Goal: Task Accomplishment & Management: Manage account settings

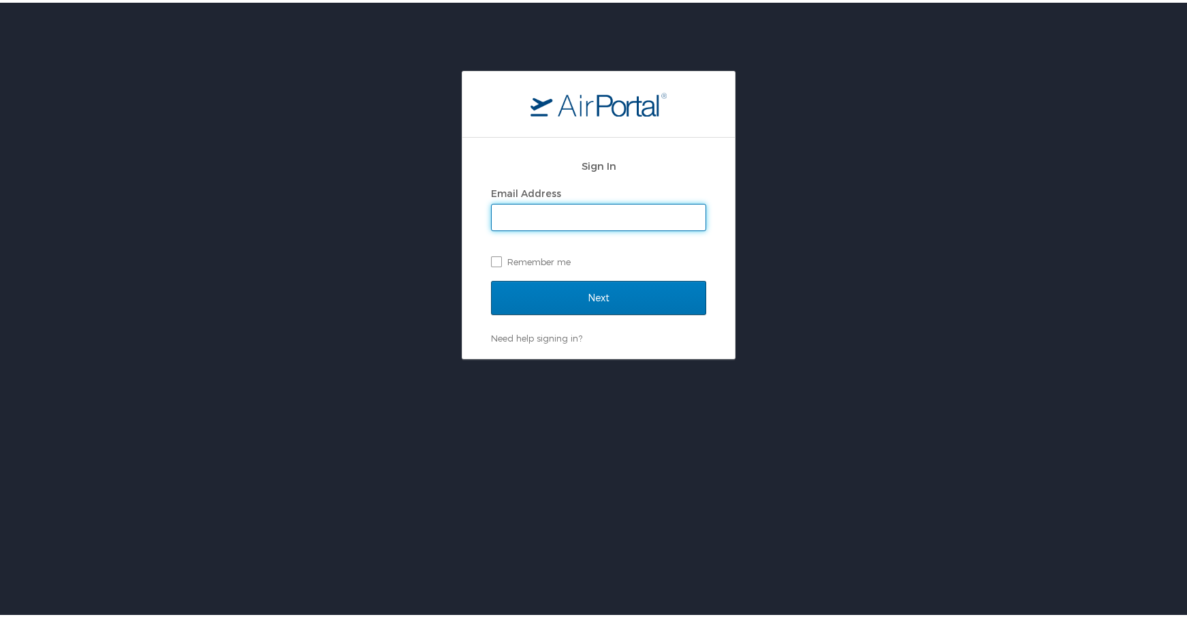
click at [612, 217] on input "Email Address" at bounding box center [599, 215] width 214 height 26
type input "wflinn@latech.edu"
click at [491, 278] on input "Next" at bounding box center [598, 295] width 215 height 34
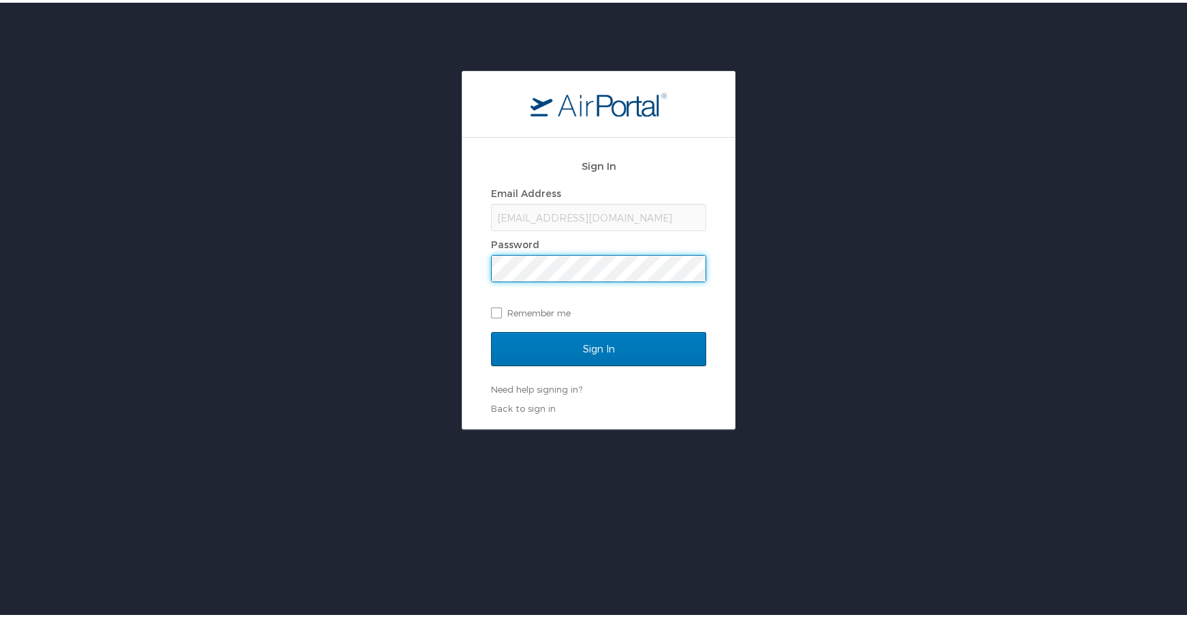
click at [491, 329] on input "Sign In" at bounding box center [598, 346] width 215 height 34
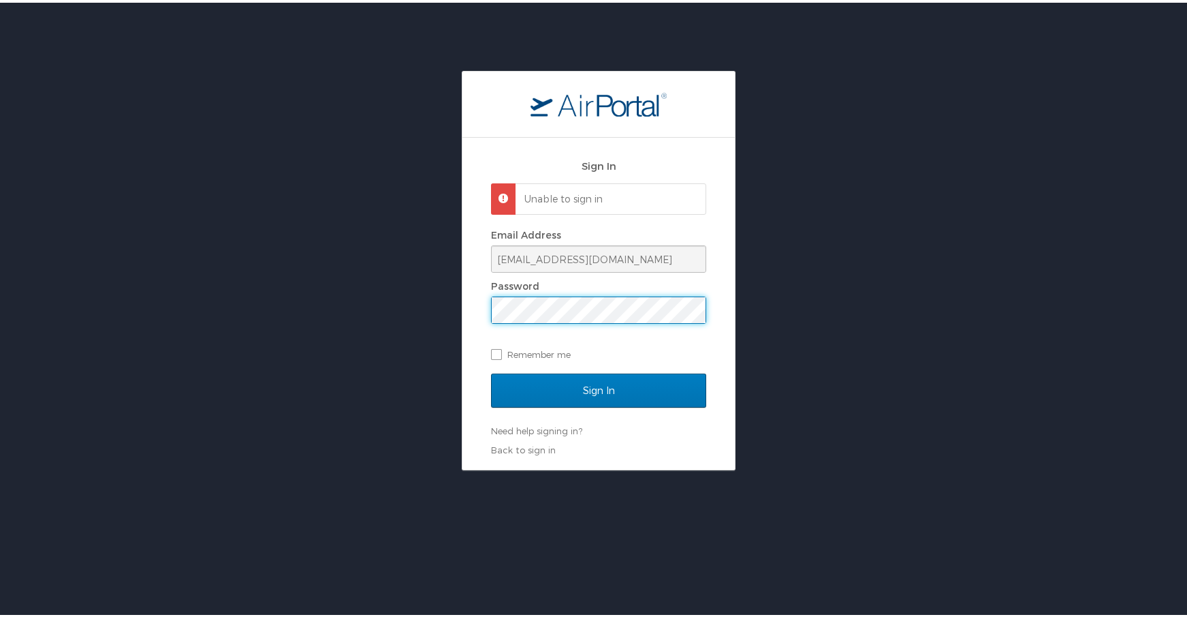
click at [418, 291] on div "Sign In Unable to sign in Email Address wflinn@latech.edu Password Remember me …" at bounding box center [599, 267] width 1198 height 399
click at [491, 371] on input "Sign In" at bounding box center [598, 388] width 215 height 34
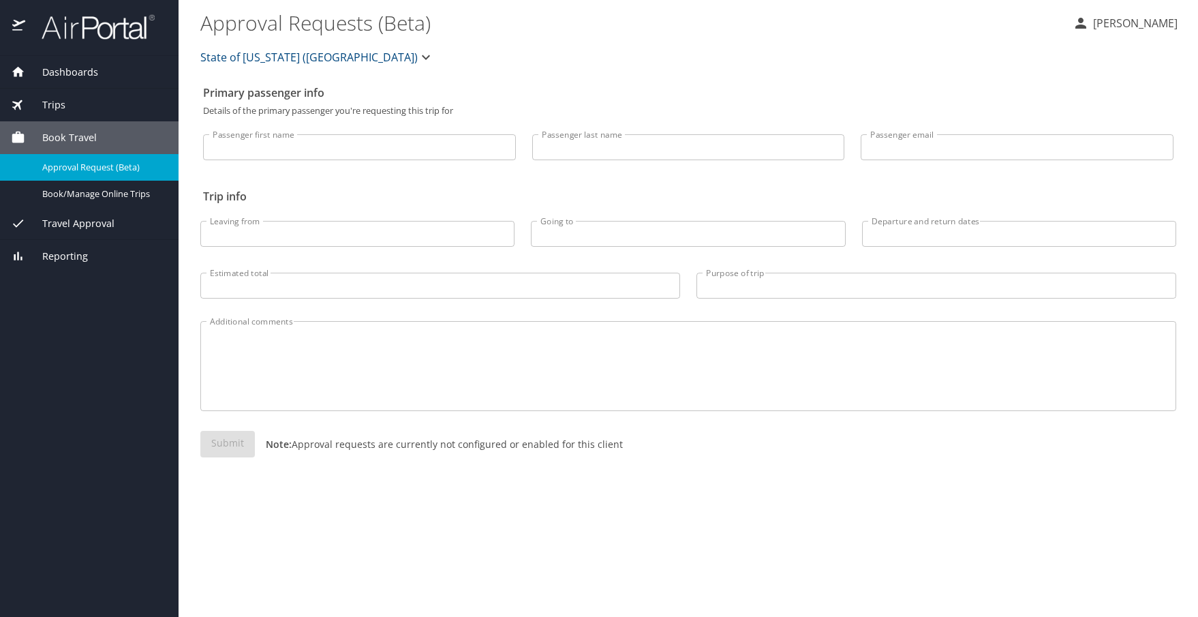
click at [86, 76] on span "Dashboards" at bounding box center [61, 72] width 73 height 15
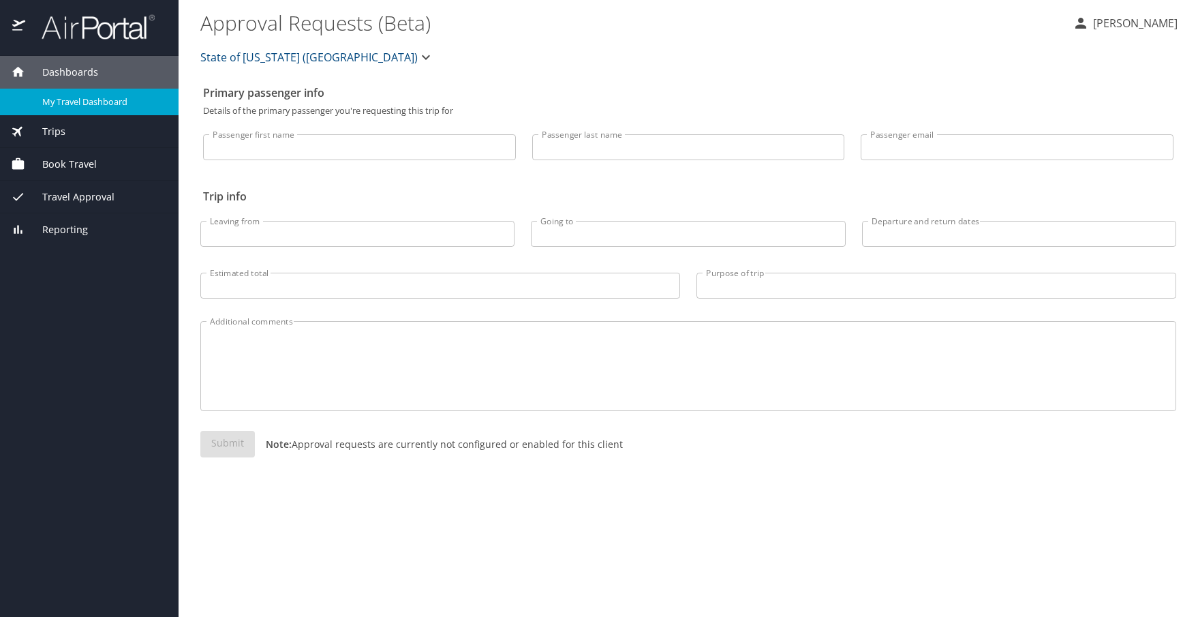
click at [79, 100] on span "My Travel Dashboard" at bounding box center [102, 101] width 120 height 13
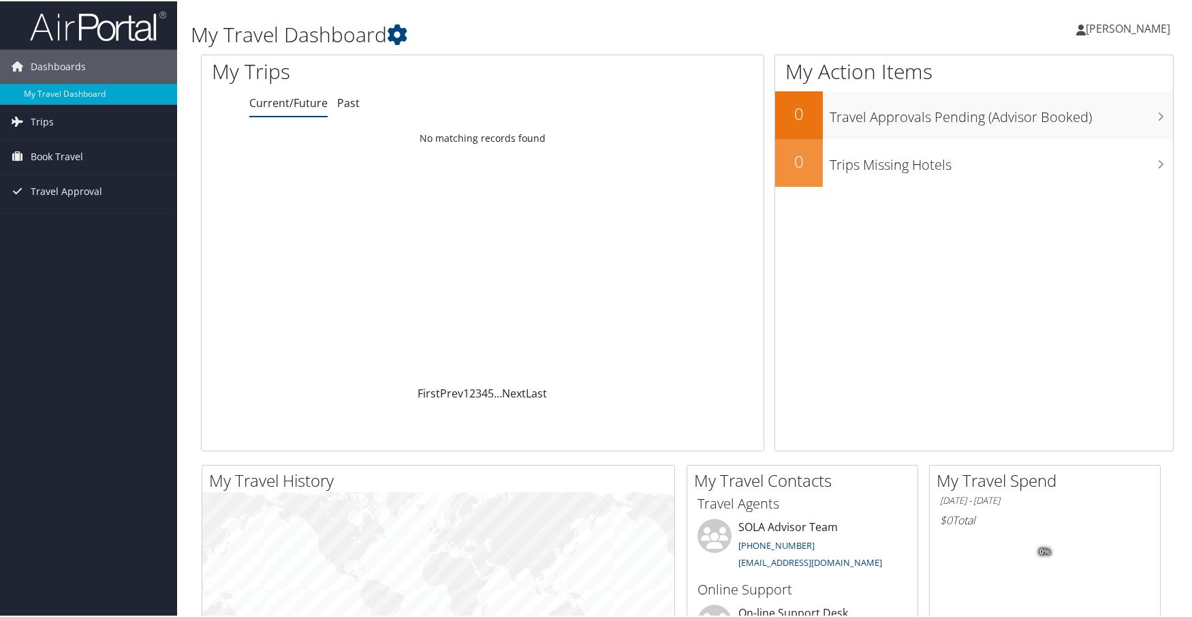
click at [1127, 20] on span "[PERSON_NAME]" at bounding box center [1128, 27] width 84 height 15
click at [1035, 76] on link "My Settings" at bounding box center [1092, 74] width 152 height 23
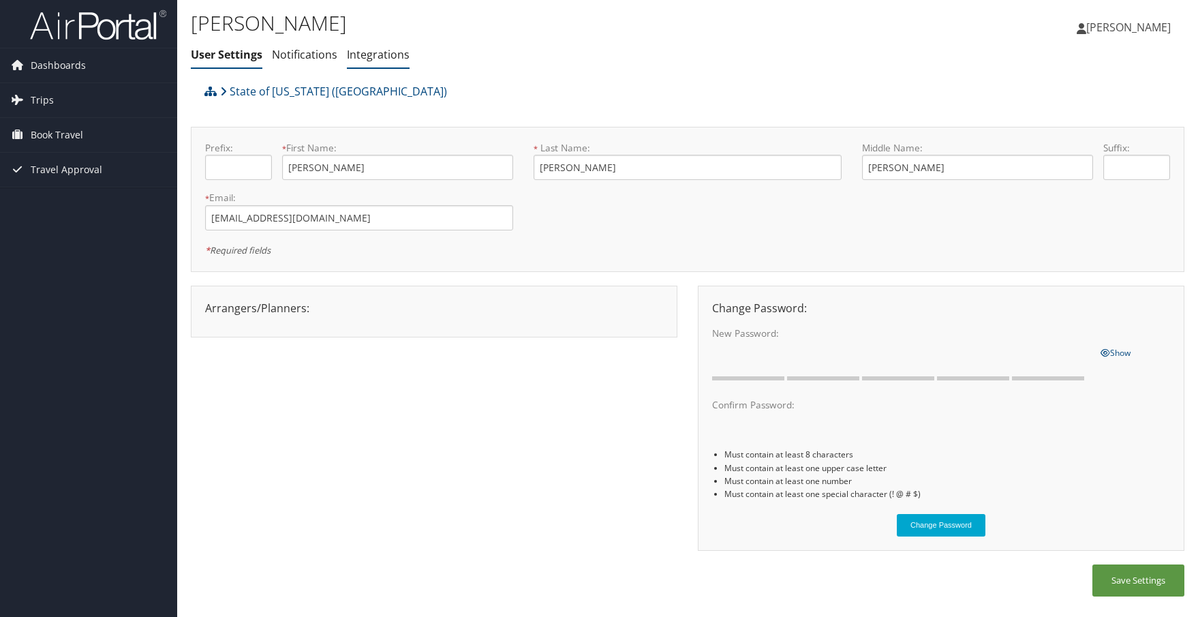
click at [394, 57] on link "Integrations" at bounding box center [378, 54] width 63 height 15
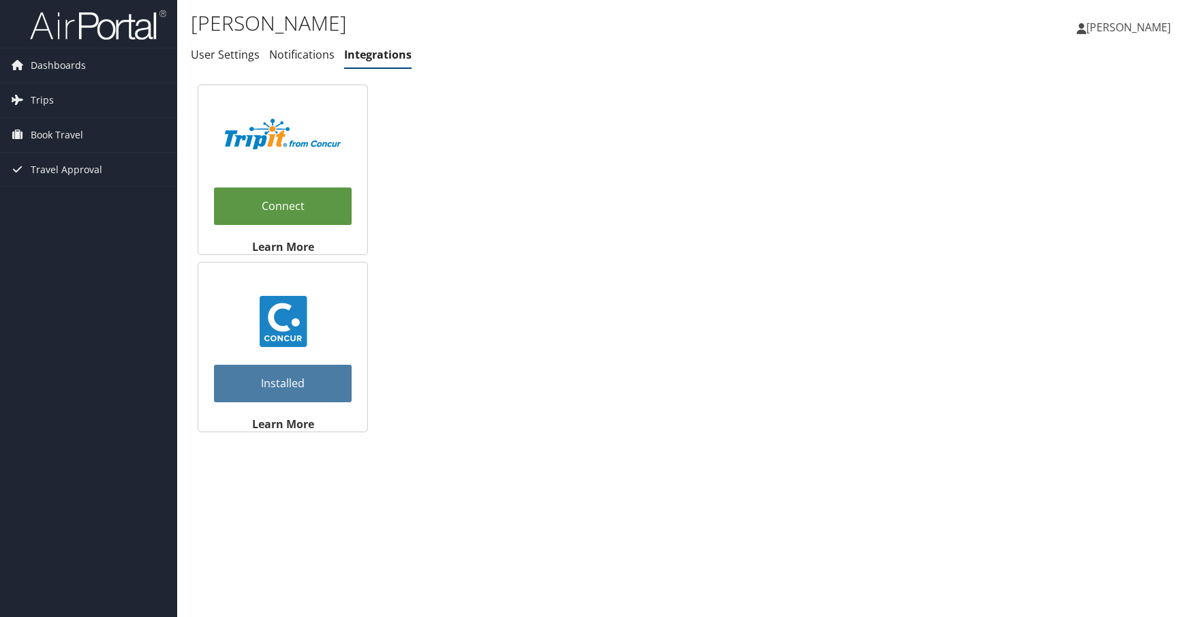
click at [308, 54] on link "Notifications" at bounding box center [301, 54] width 65 height 15
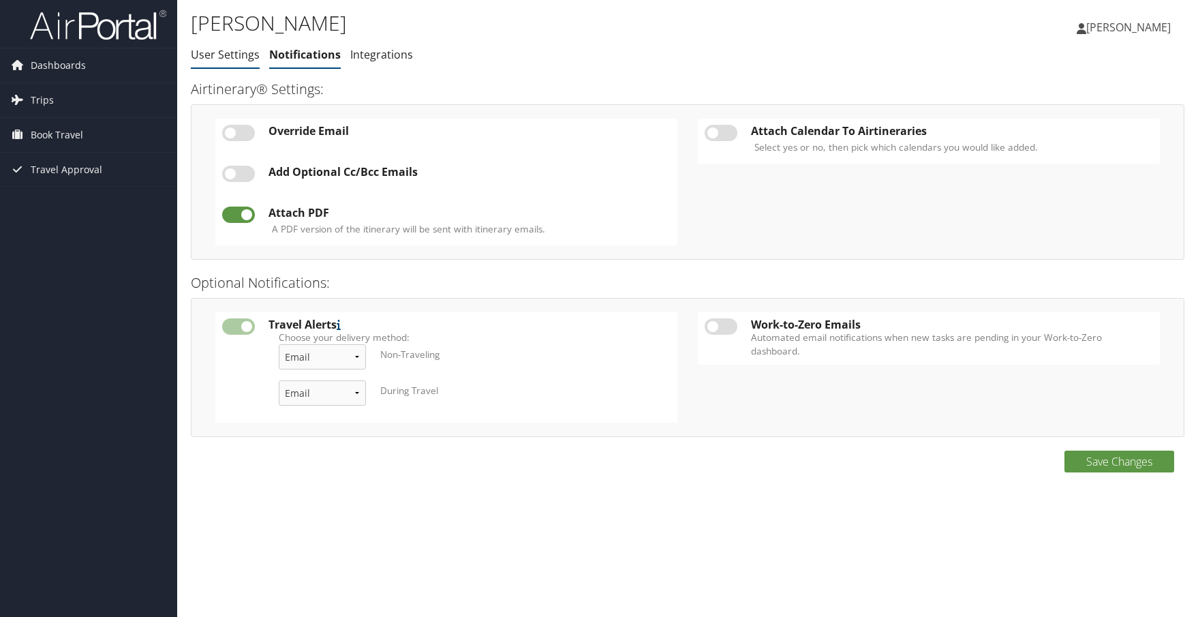
click at [231, 60] on link "User Settings" at bounding box center [225, 54] width 69 height 15
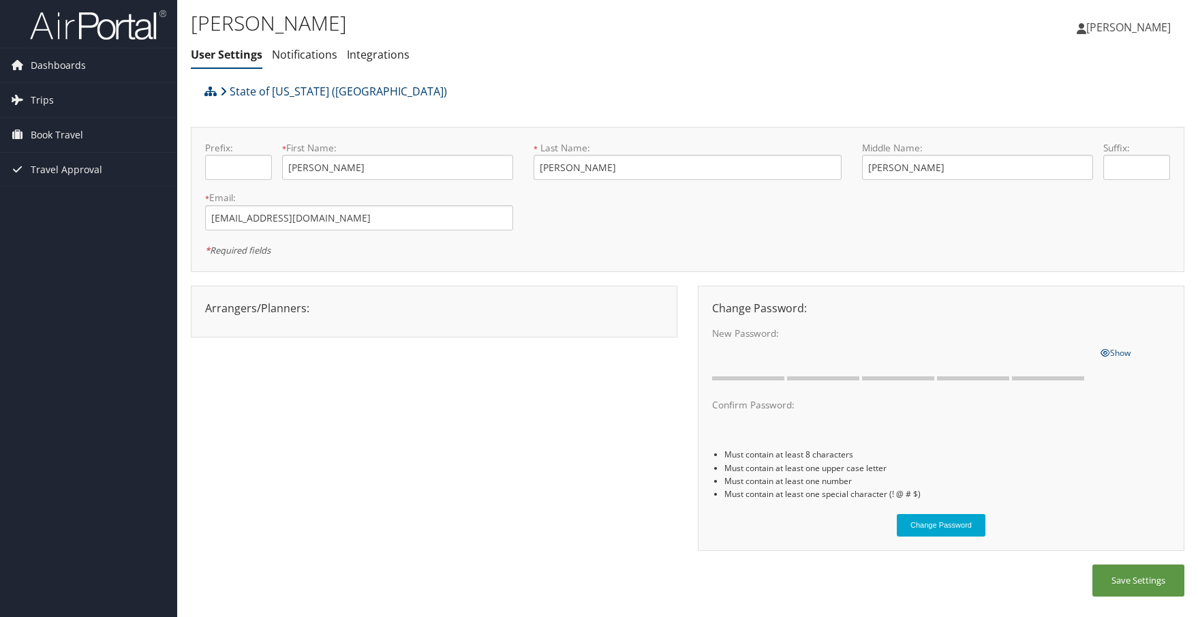
click at [225, 93] on icon at bounding box center [223, 91] width 7 height 11
click at [315, 56] on link "Notifications" at bounding box center [304, 54] width 65 height 15
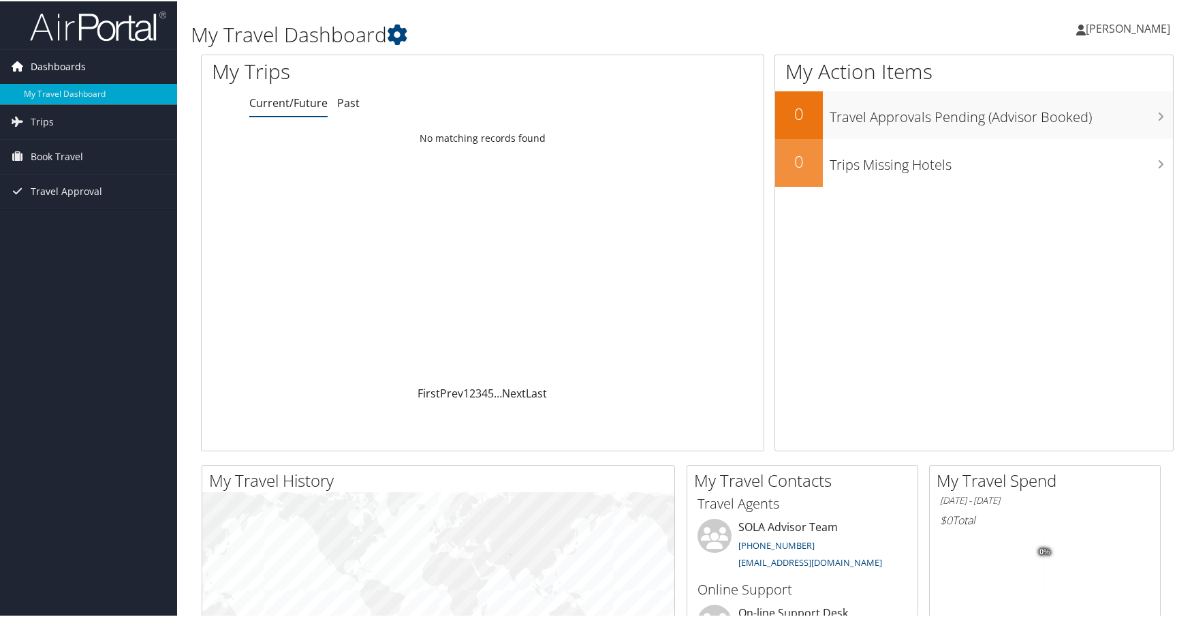
click at [105, 61] on link "Dashboards" at bounding box center [88, 65] width 177 height 34
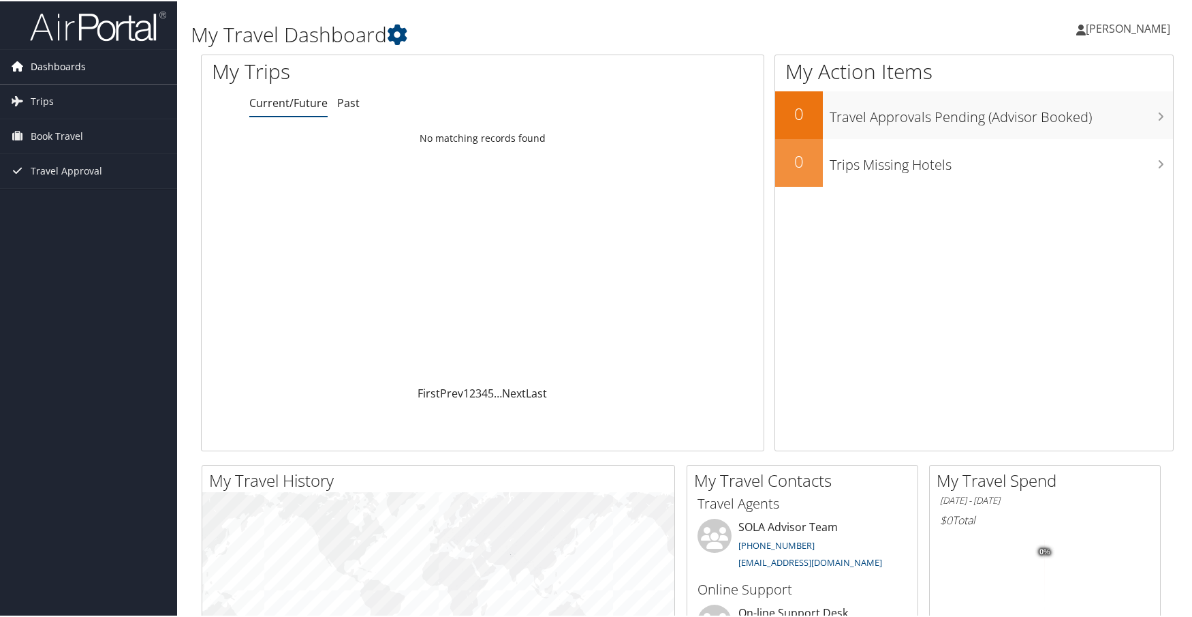
click at [105, 61] on link "Dashboards" at bounding box center [88, 65] width 177 height 34
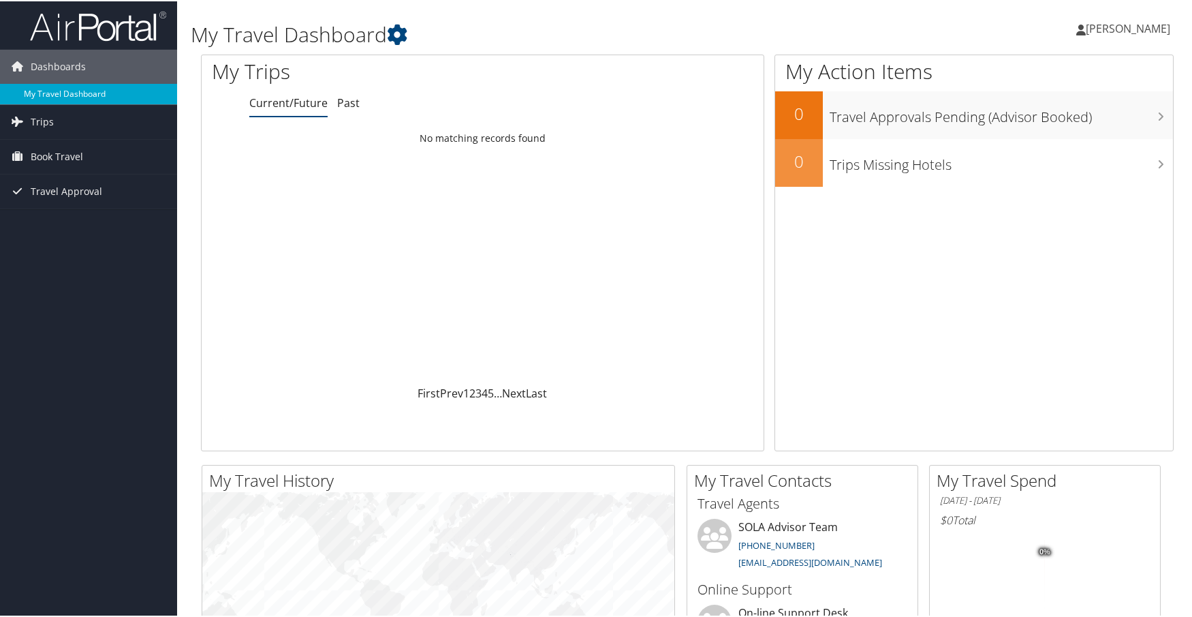
click at [84, 89] on link "My Travel Dashboard" at bounding box center [88, 92] width 177 height 20
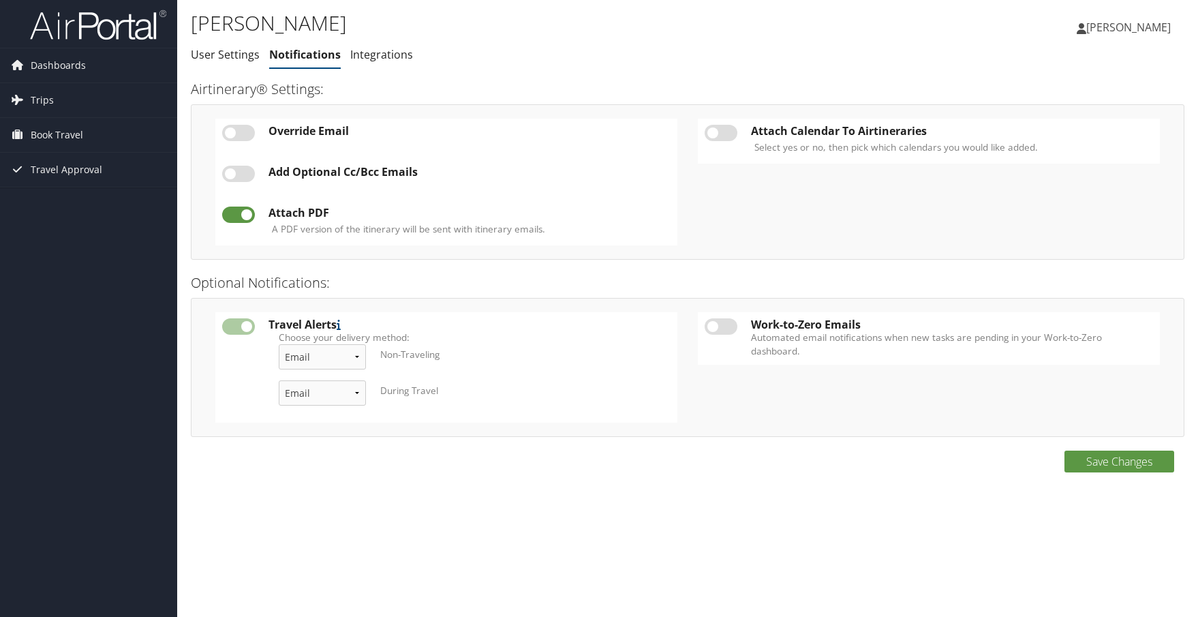
click at [1160, 25] on span "[PERSON_NAME]" at bounding box center [1128, 27] width 84 height 15
click at [1033, 118] on link "View Travel Profile" at bounding box center [1094, 121] width 152 height 23
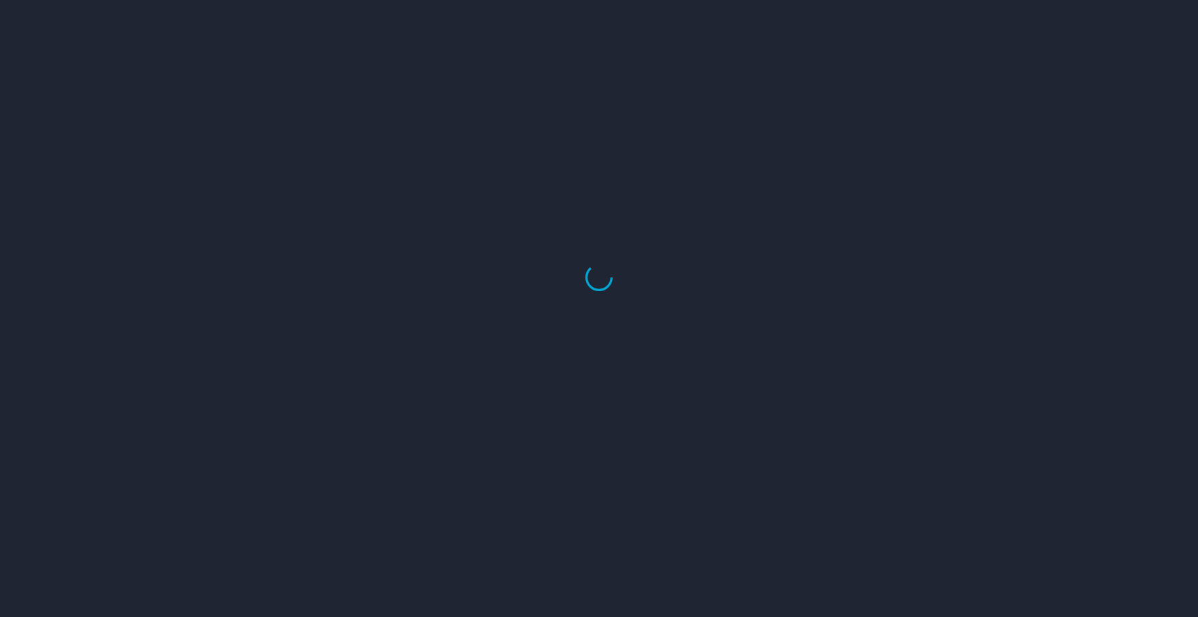
select select "US"
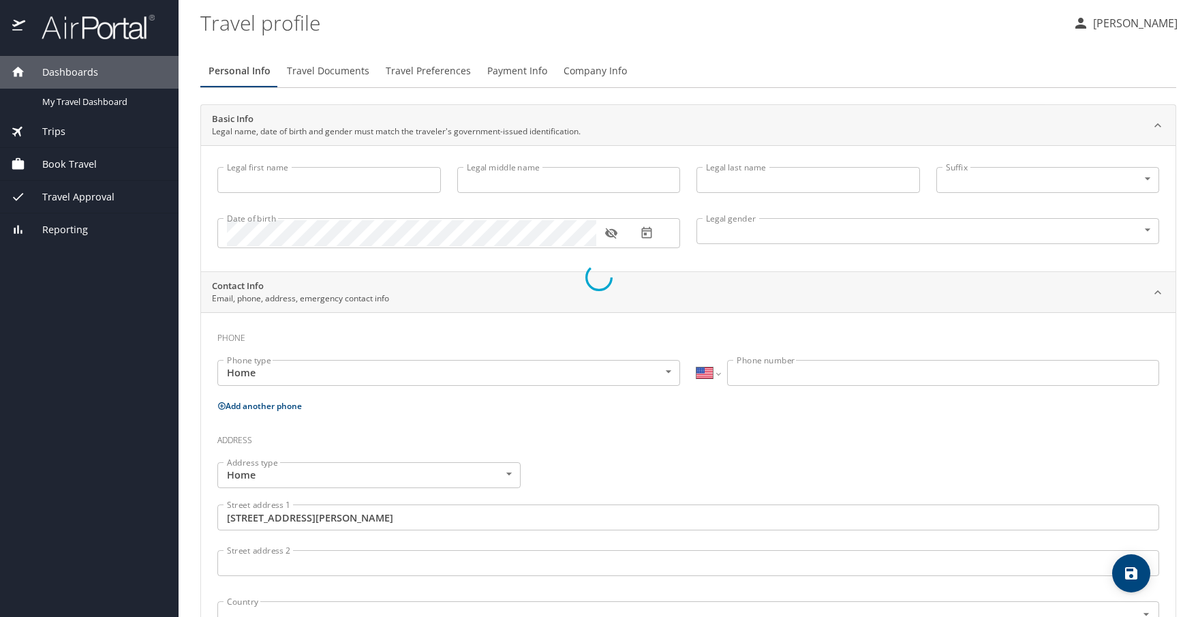
type input "[PERSON_NAME]"
type input "[DEMOGRAPHIC_DATA]"
type input "[PERSON_NAME]"
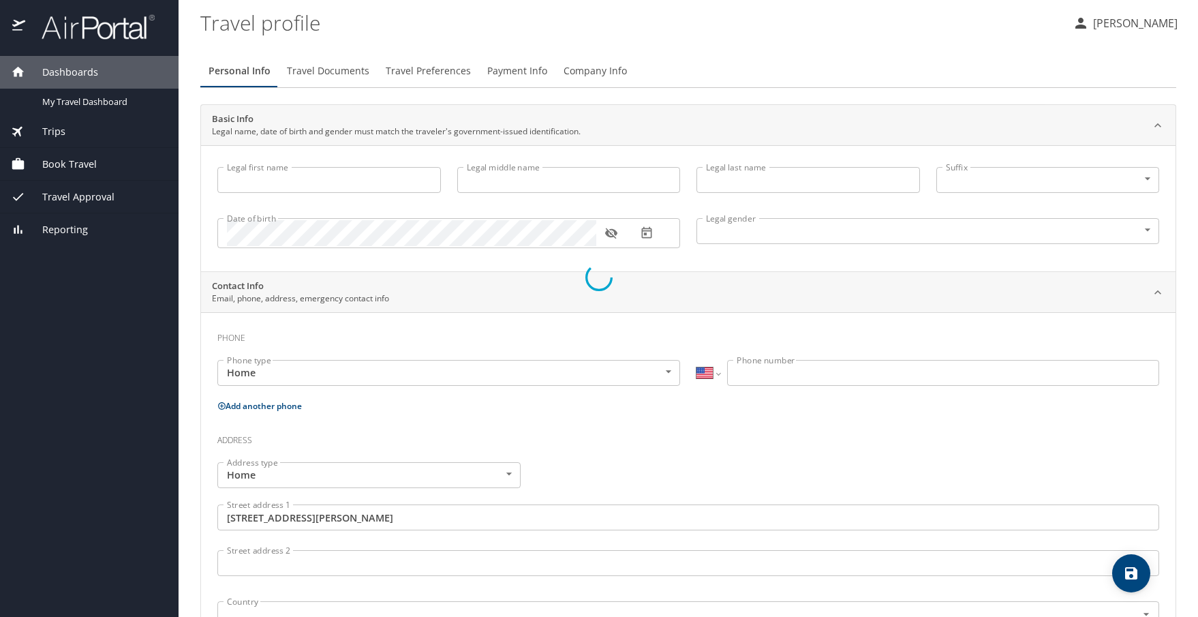
type input "[PERSON_NAME]"
type input "[PHONE_NUMBER]"
type input "[EMAIL_ADDRESS][DOMAIN_NAME]"
type input "[GEOGRAPHIC_DATA]"
type input "[US_STATE]"
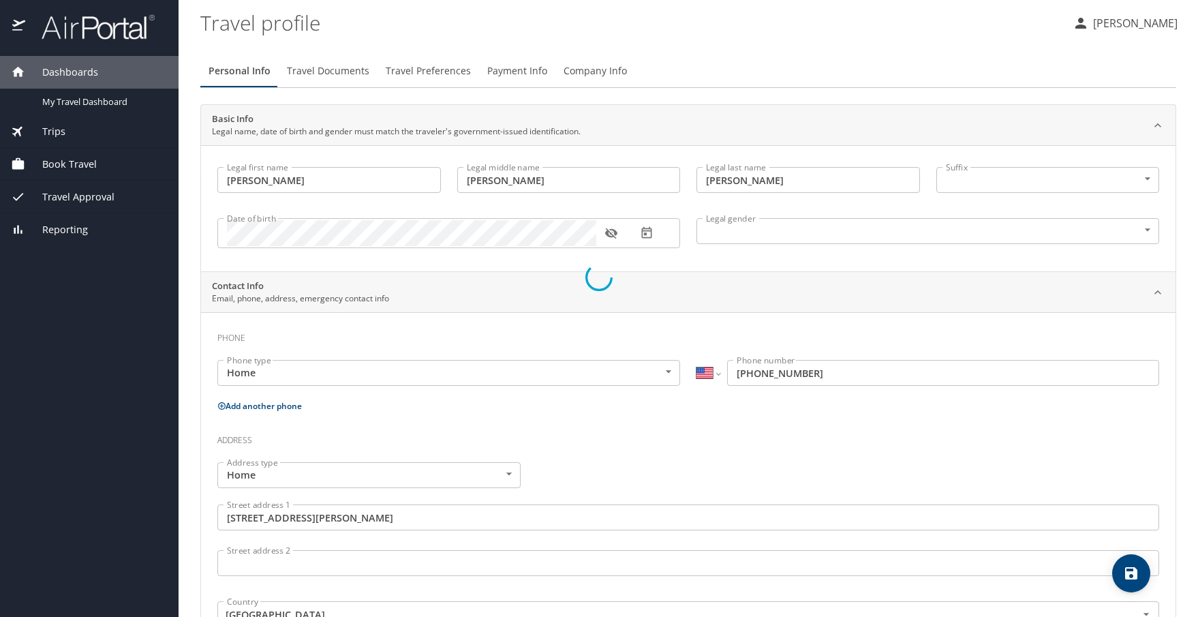
select select "US"
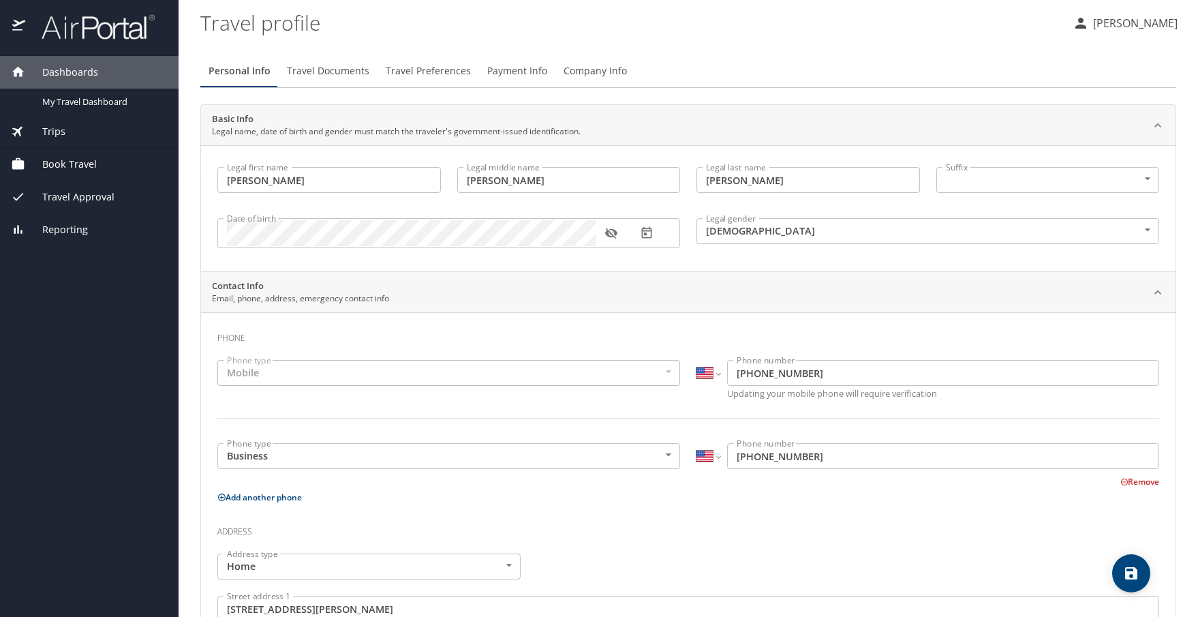
click at [302, 67] on span "Travel Documents" at bounding box center [328, 71] width 82 height 17
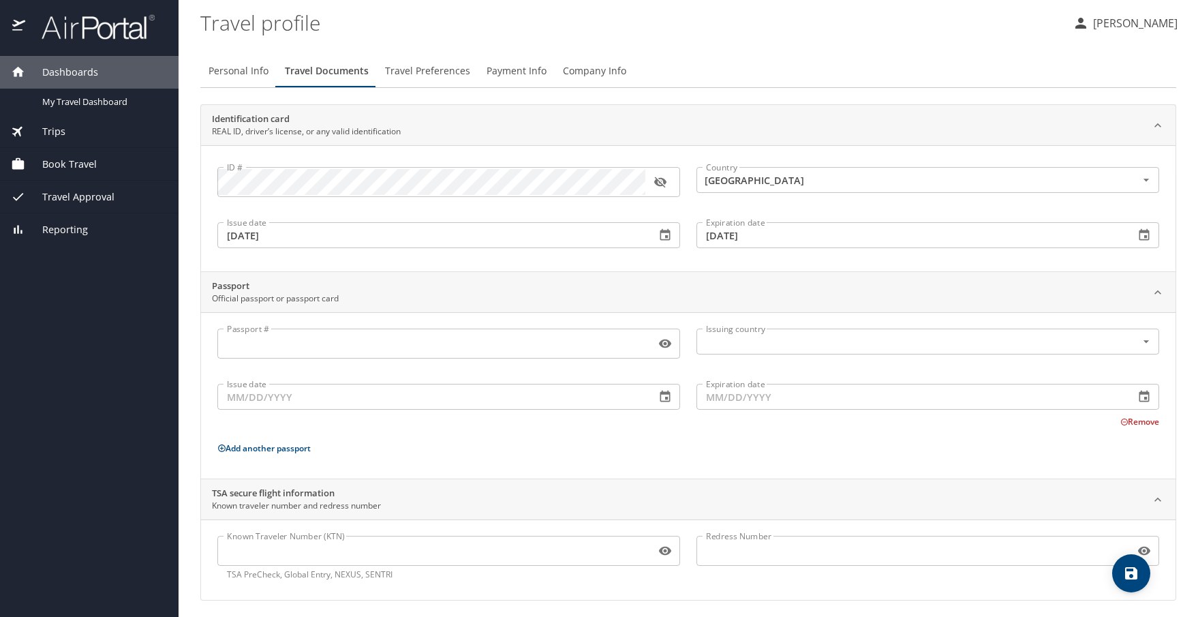
click at [280, 344] on input "Passport #" at bounding box center [433, 343] width 433 height 26
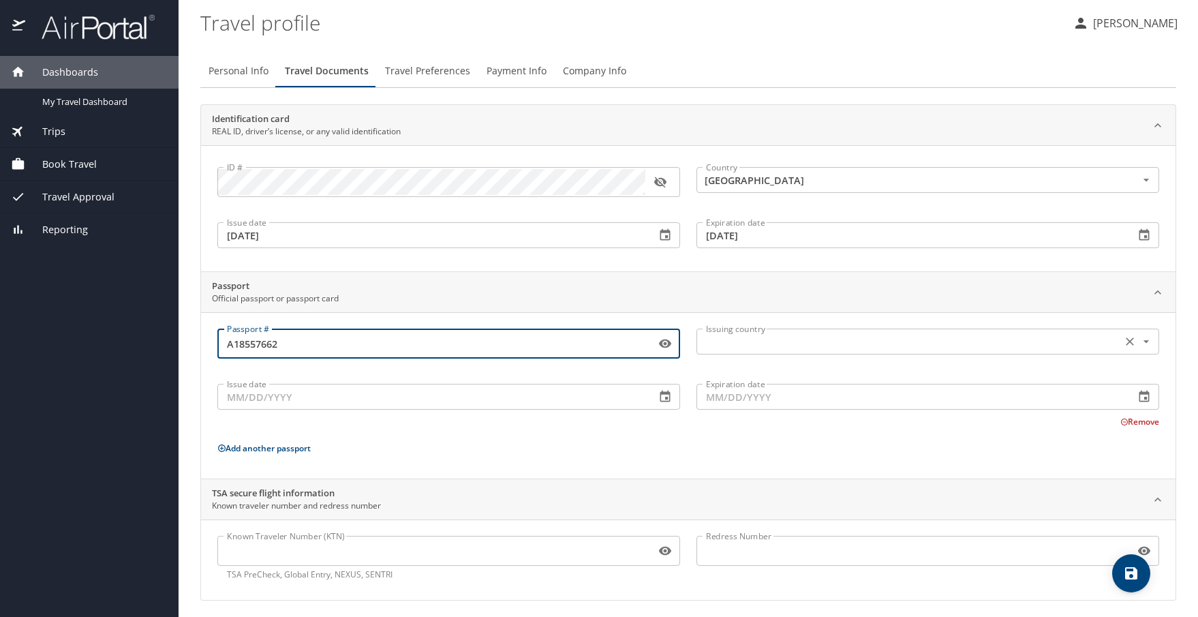
type input "A18557662"
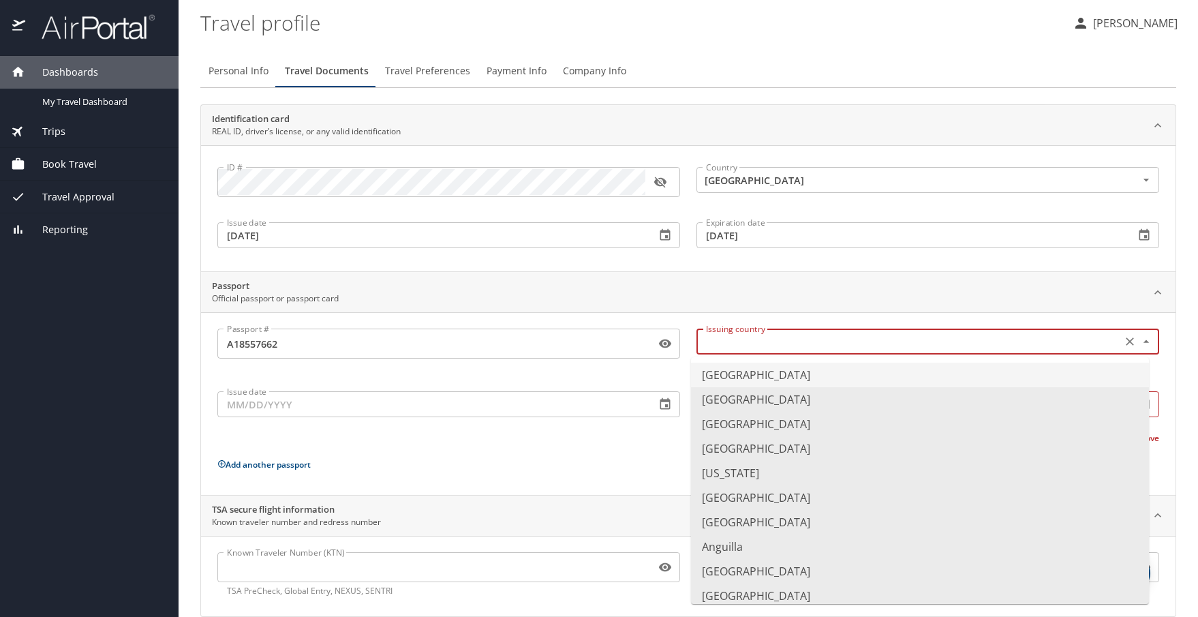
click at [934, 335] on input "text" at bounding box center [907, 341] width 414 height 18
click at [801, 367] on li "[GEOGRAPHIC_DATA]" at bounding box center [920, 374] width 458 height 25
type input "[GEOGRAPHIC_DATA]"
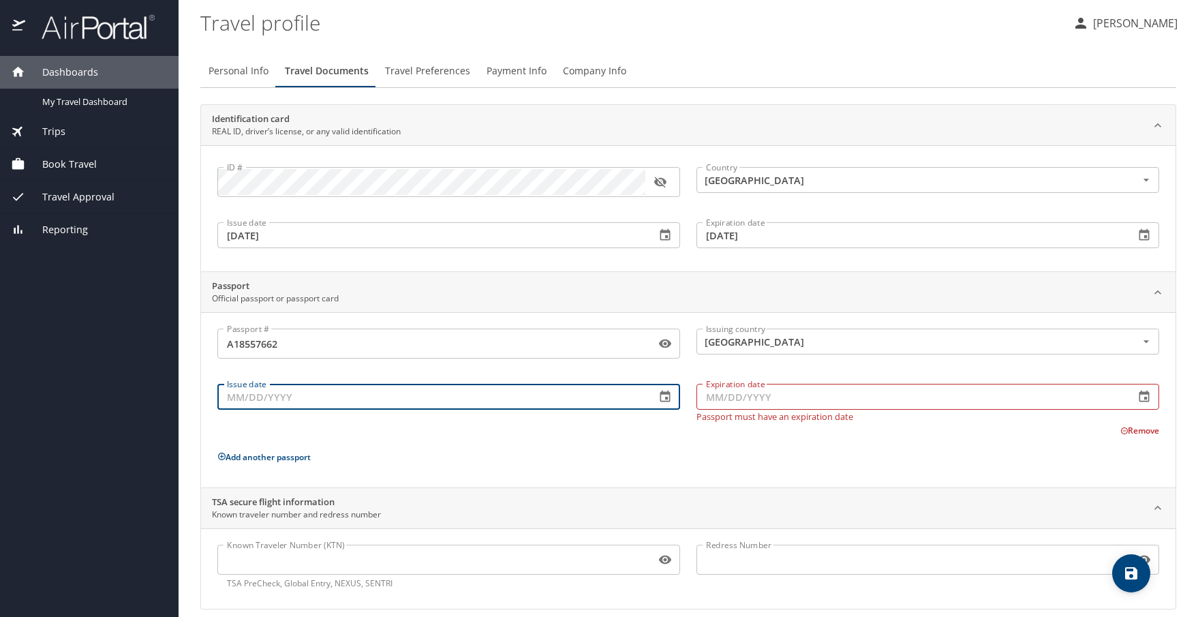
click at [451, 395] on input "Issue date" at bounding box center [430, 397] width 427 height 26
type input "[DATE]"
click at [704, 395] on input "Expiration date" at bounding box center [909, 397] width 427 height 26
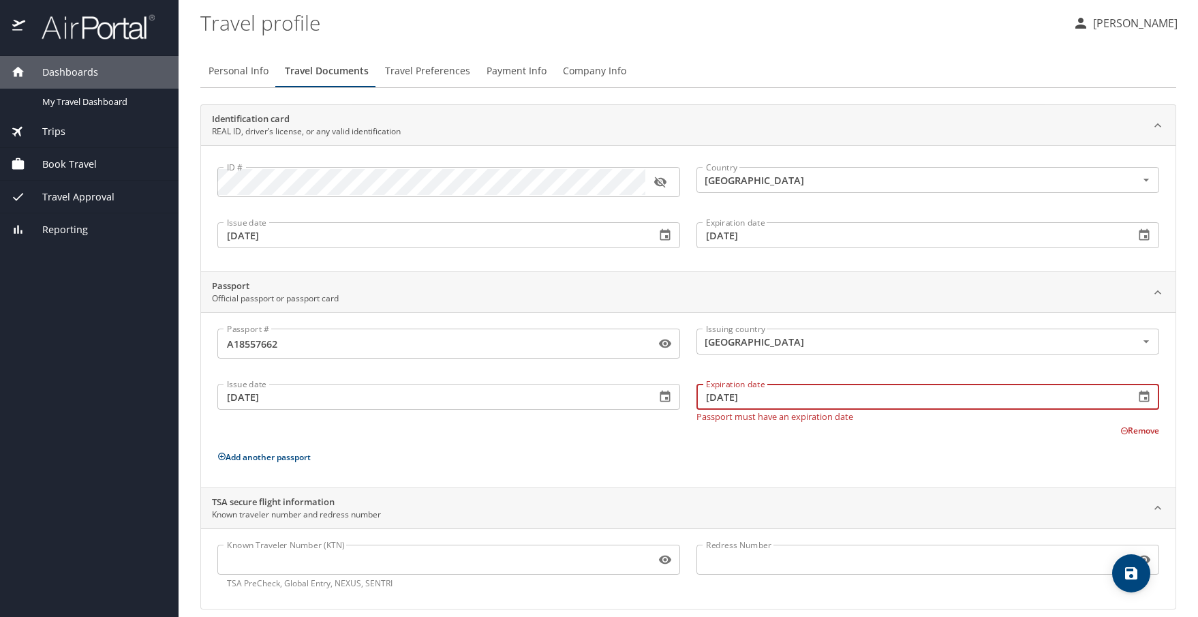
type input "[DATE]"
click at [576, 432] on div "Passport # [PASSPORT] Passport # Issuing country [GEOGRAPHIC_DATA] Issuing coun…" at bounding box center [687, 402] width 941 height 148
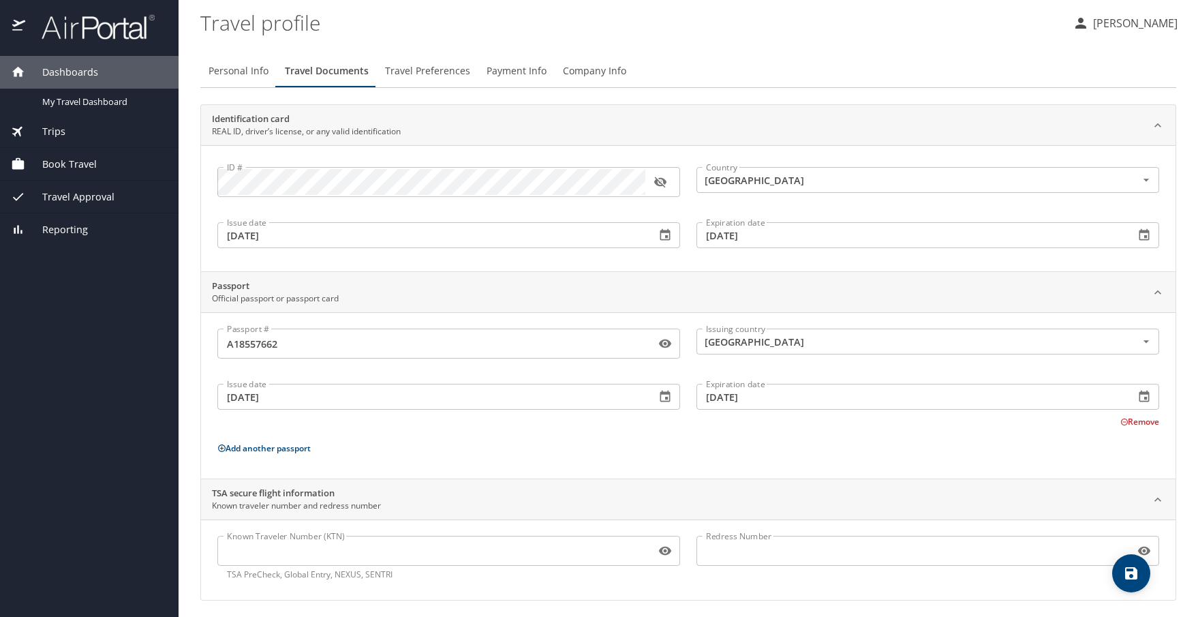
scroll to position [5, 0]
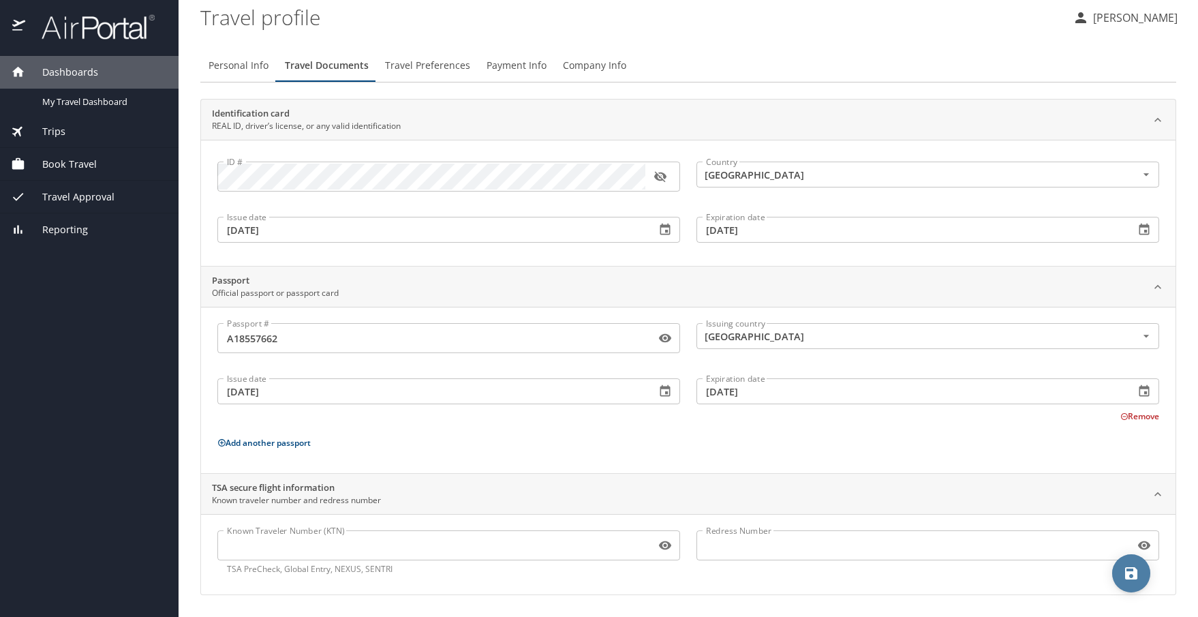
click at [1123, 566] on icon "save" at bounding box center [1131, 573] width 16 height 16
